Goal: Task Accomplishment & Management: Manage account settings

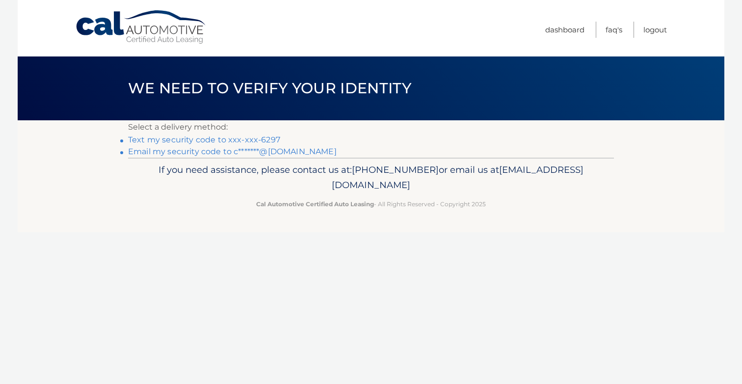
click at [241, 141] on link "Text my security code to xxx-xxx-6297" at bounding box center [204, 139] width 152 height 9
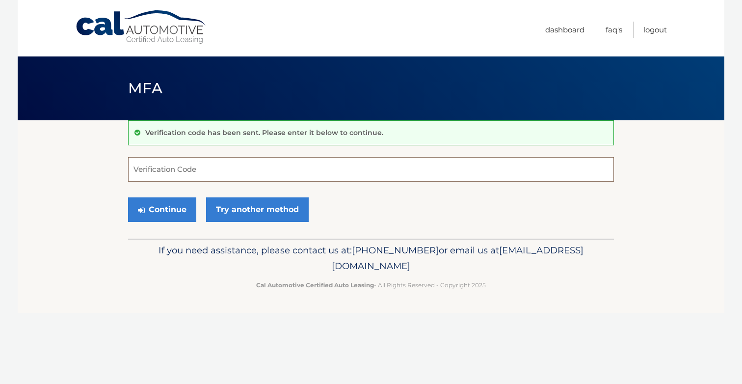
click at [207, 165] on input "Verification Code" at bounding box center [371, 169] width 486 height 25
type input "457828"
click at [177, 209] on button "Continue" at bounding box center [162, 209] width 68 height 25
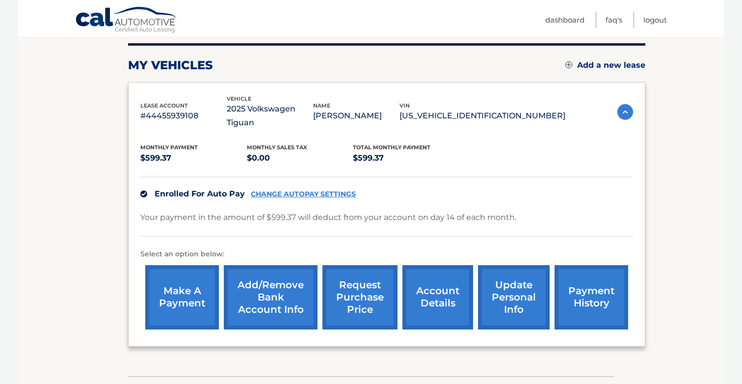
scroll to position [117, 0]
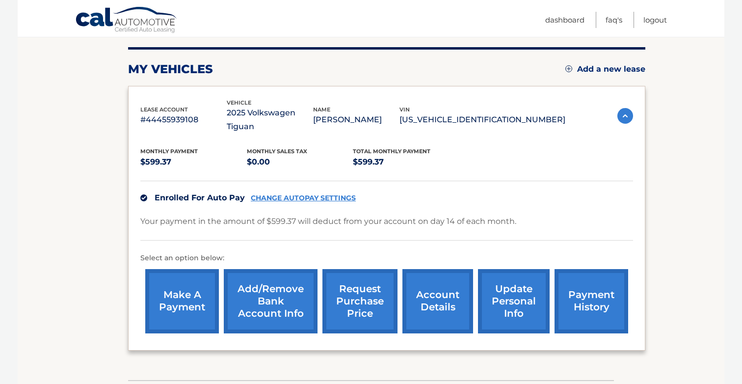
click at [306, 194] on link "CHANGE AUTOPAY SETTINGS" at bounding box center [303, 198] width 105 height 8
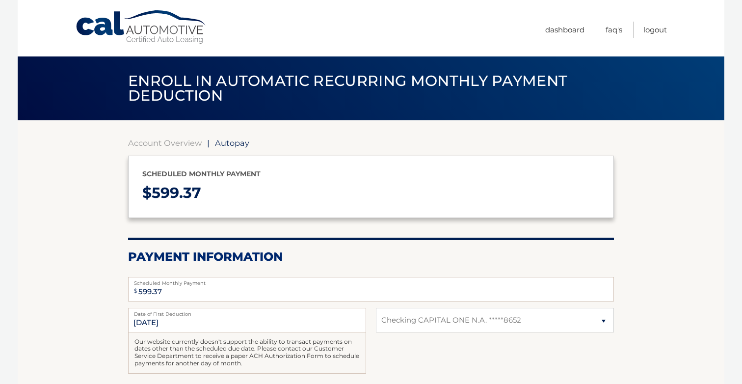
select select "YzRmZDJmZTMtOGZkMy00MDMwLTlkNTgtNGRlNTc0OWM4Yjk3"
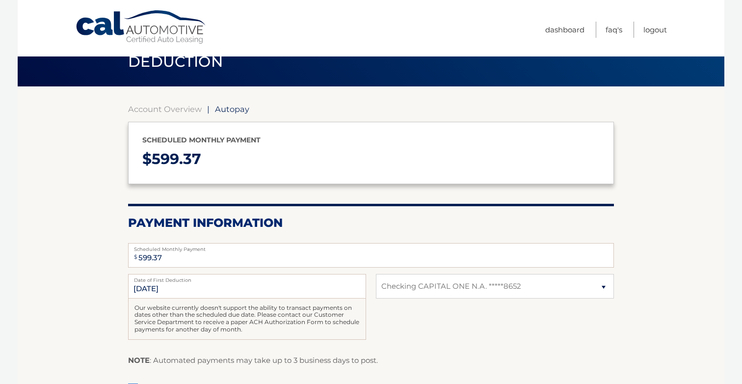
scroll to position [33, 0]
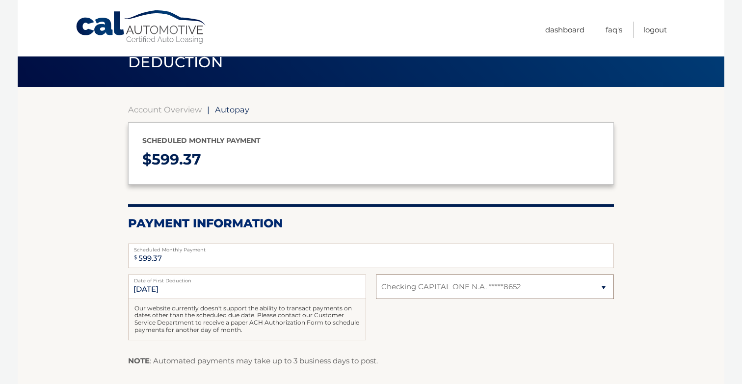
click at [566, 286] on select "Select Bank Account Checking CAPITAL ONE N.A. *****8652" at bounding box center [495, 286] width 238 height 25
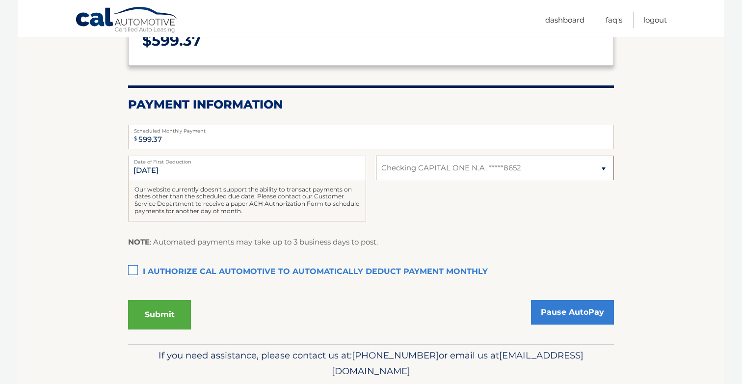
scroll to position [0, 0]
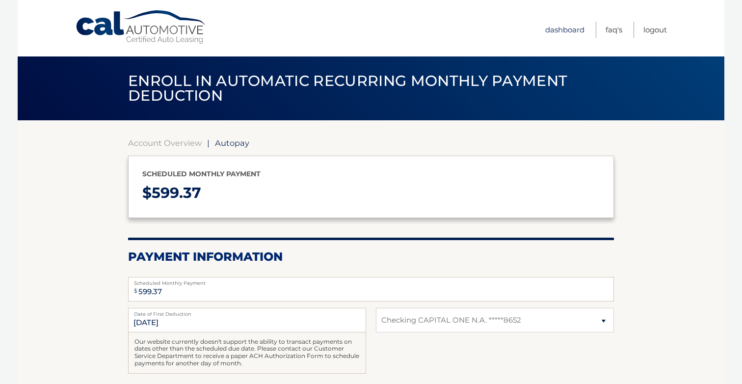
click at [560, 32] on link "Dashboard" at bounding box center [564, 30] width 39 height 16
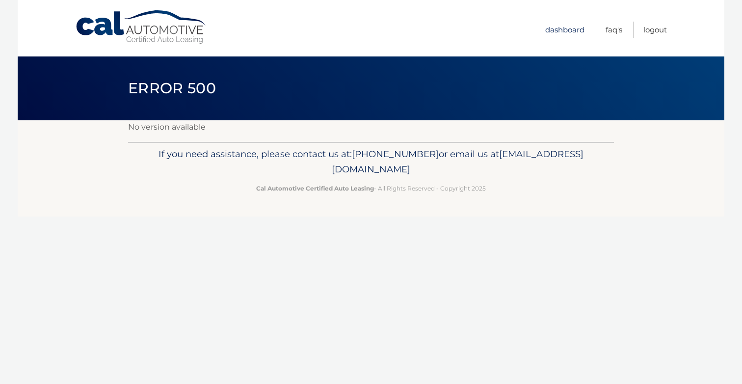
click at [563, 26] on link "Dashboard" at bounding box center [564, 30] width 39 height 16
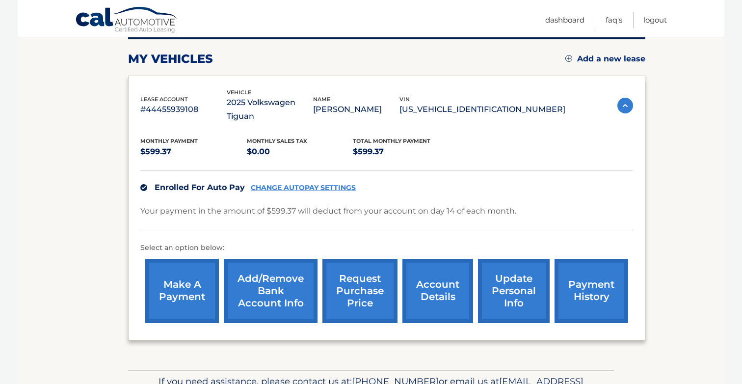
scroll to position [174, 0]
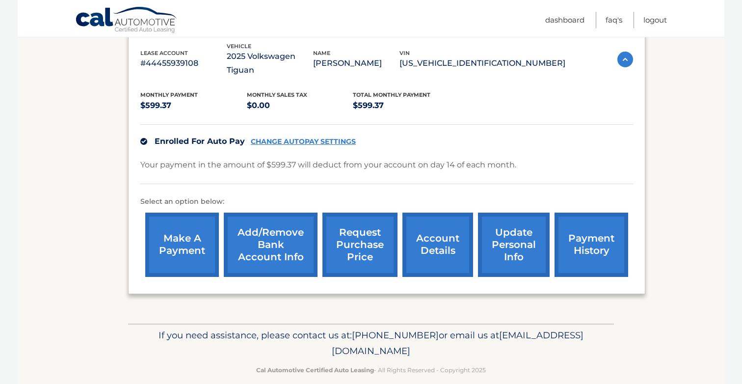
click at [272, 226] on link "Add/Remove bank account info" at bounding box center [271, 244] width 94 height 64
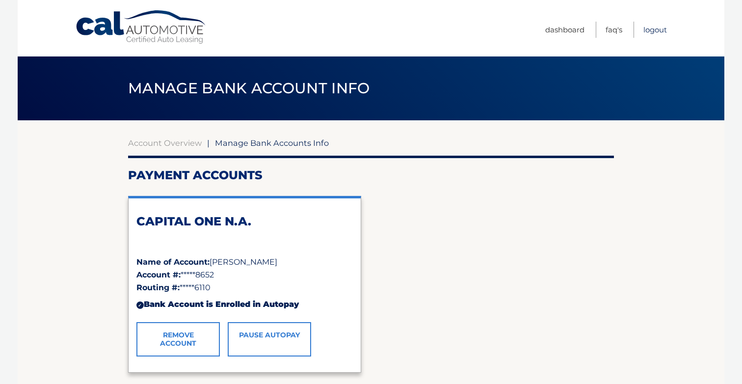
click at [651, 33] on link "Logout" at bounding box center [655, 30] width 24 height 16
